Goal: Task Accomplishment & Management: Use online tool/utility

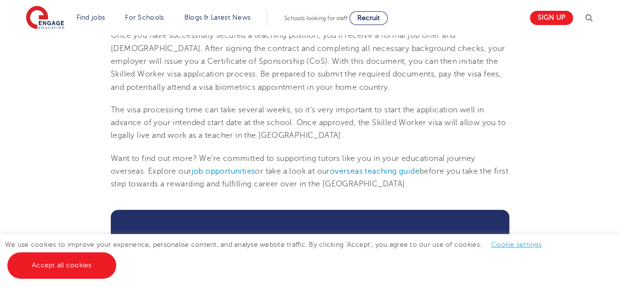
scroll to position [1112, 0]
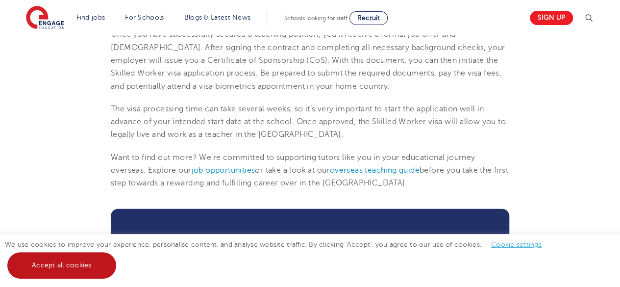
click at [73, 273] on link "Accept all cookies" at bounding box center [61, 265] width 109 height 26
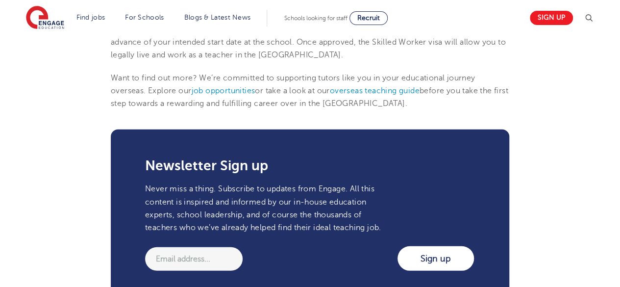
scroll to position [1192, 0]
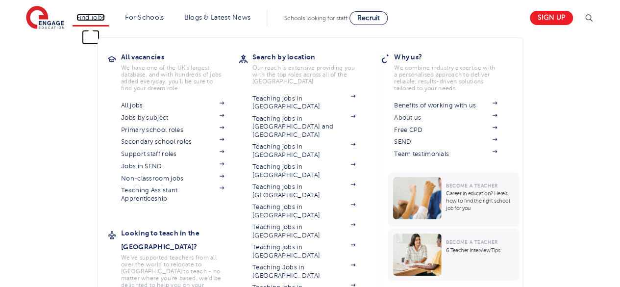
click at [93, 16] on link "Find jobs" at bounding box center [90, 17] width 29 height 7
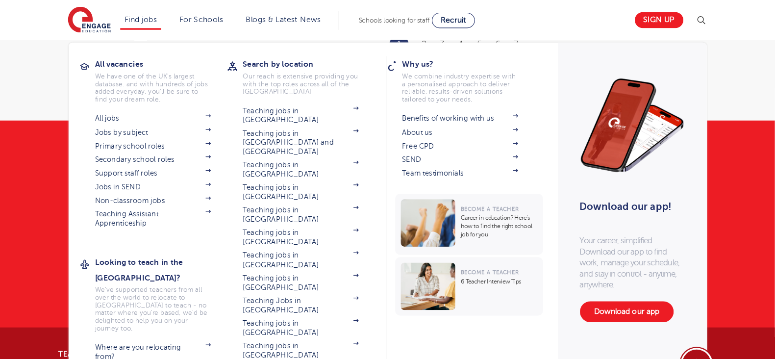
scroll to position [1321, 0]
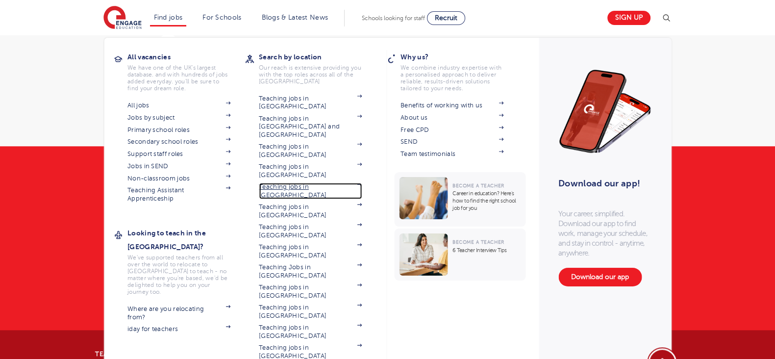
click at [308, 183] on link "Teaching jobs in [GEOGRAPHIC_DATA]" at bounding box center [310, 191] width 103 height 16
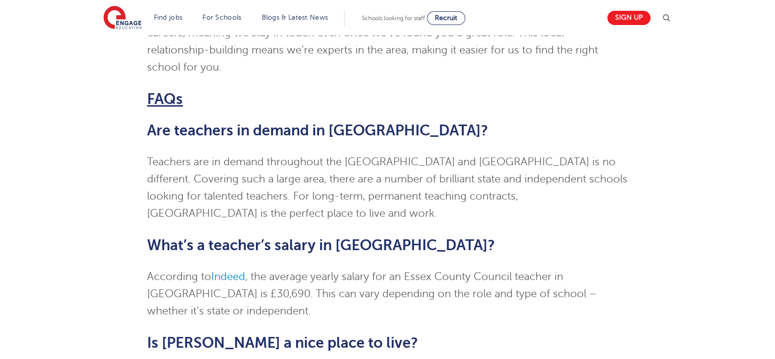
scroll to position [1926, 0]
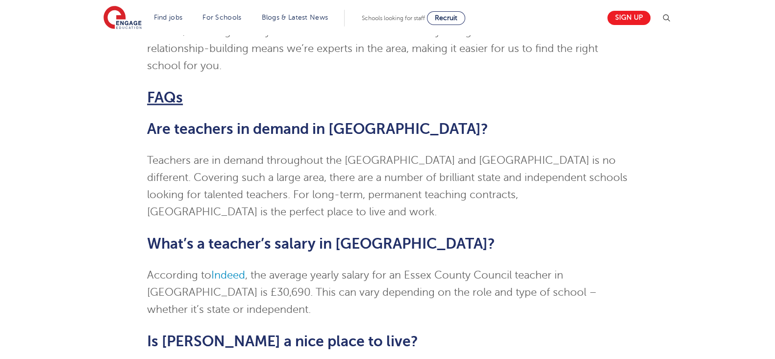
click at [501, 333] on h2 "Is [PERSON_NAME] a nice place to live?" at bounding box center [387, 341] width 481 height 17
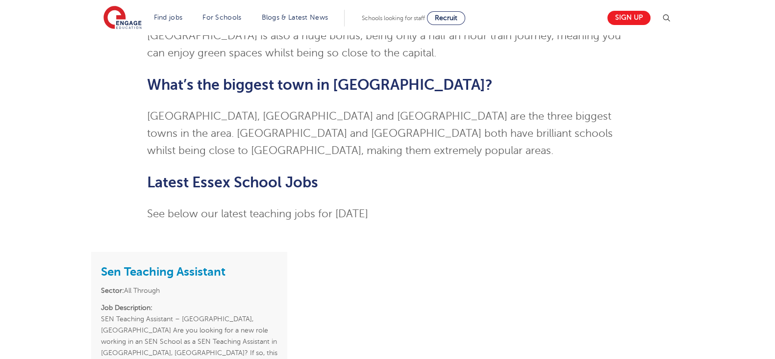
scroll to position [2301, 0]
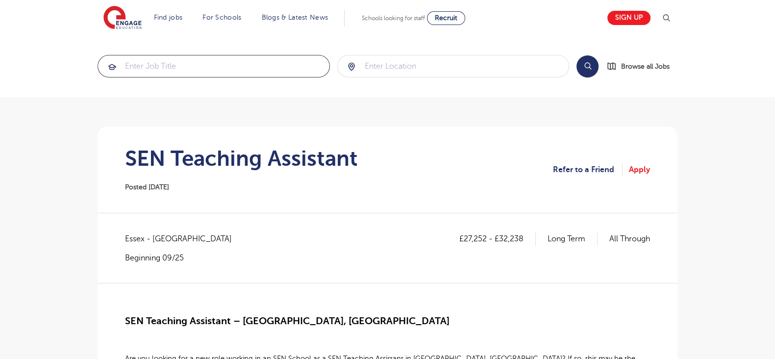
click at [272, 72] on input "search" at bounding box center [213, 66] width 231 height 22
type input "business"
click button "Submit" at bounding box center [0, 0] width 0 height 0
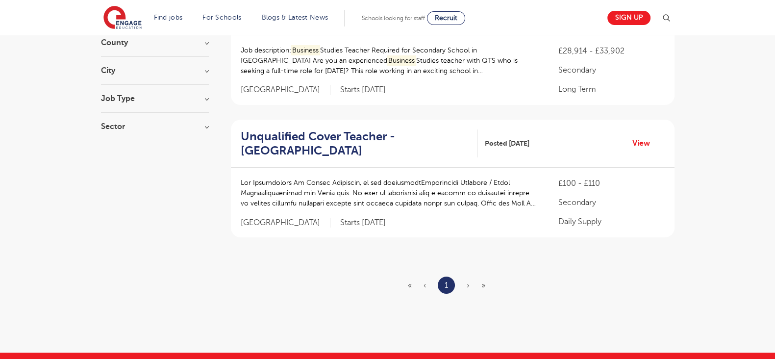
scroll to position [134, 0]
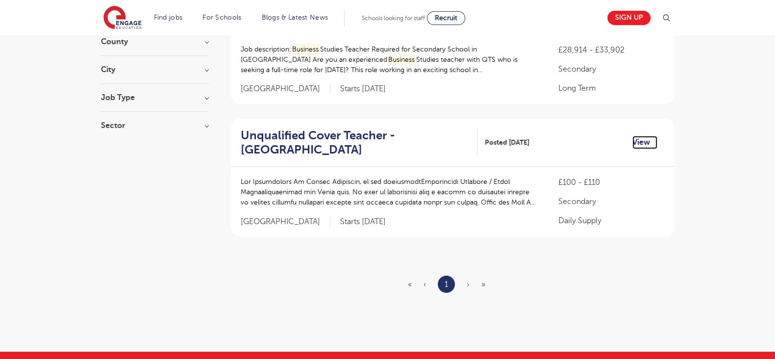
click at [644, 138] on link "View" at bounding box center [644, 142] width 25 height 13
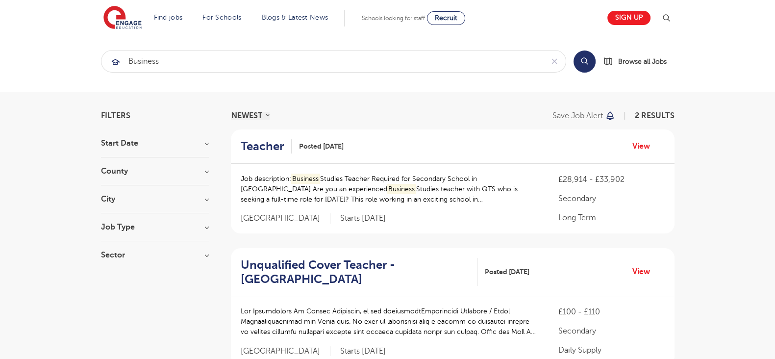
scroll to position [0, 0]
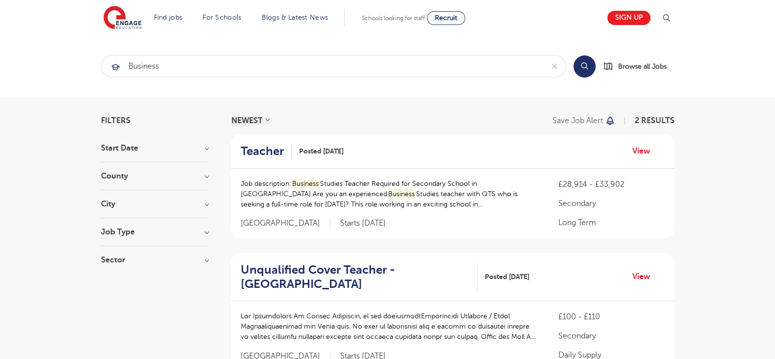
click at [630, 155] on div "Teacher Posted 22/08/25 View" at bounding box center [452, 151] width 443 height 34
click at [636, 151] on link "View" at bounding box center [644, 151] width 25 height 13
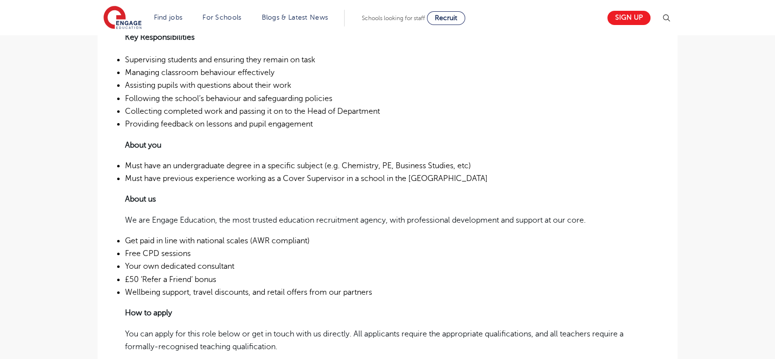
scroll to position [441, 0]
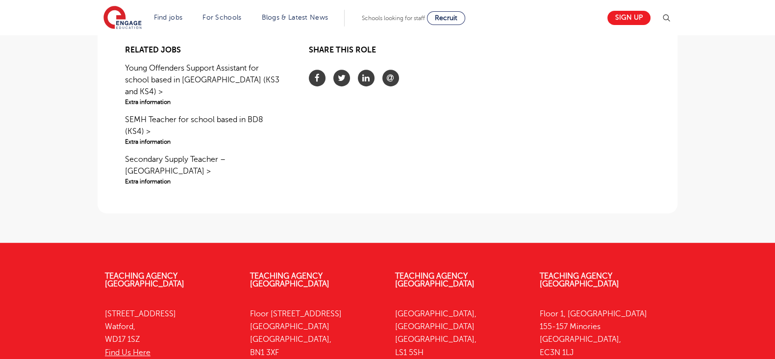
scroll to position [675, 0]
